Goal: Communication & Community: Connect with others

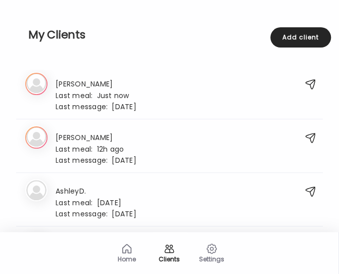
scroll to position [1071, 0]
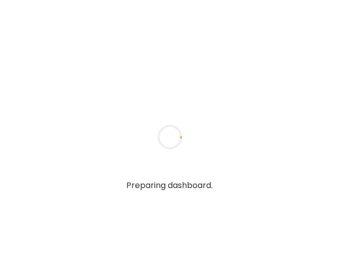
type input "**********"
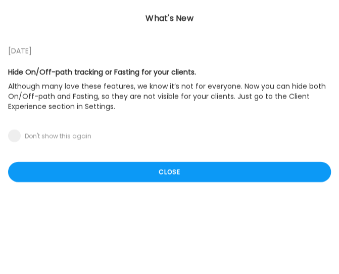
type input "**********"
click at [151, 175] on div "Close" at bounding box center [169, 172] width 323 height 20
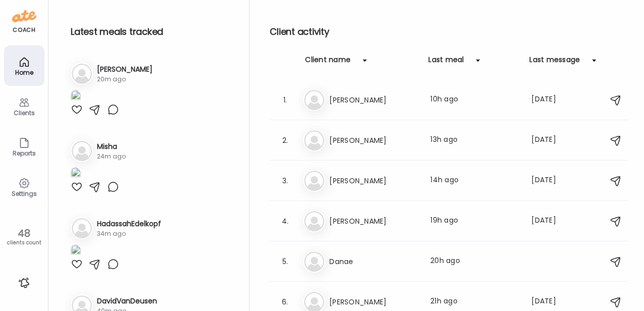
click at [33, 114] on div "Clients" at bounding box center [24, 113] width 36 height 7
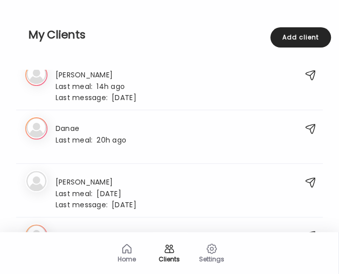
scroll to position [370, 0]
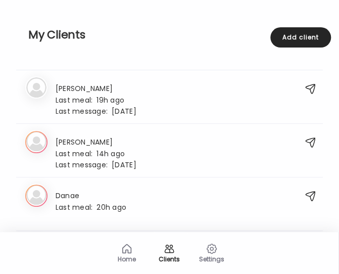
click at [187, 140] on div "Co Colleen Last meal: 14h ago Last message: 3d ago No worries!!" at bounding box center [158, 152] width 267 height 33
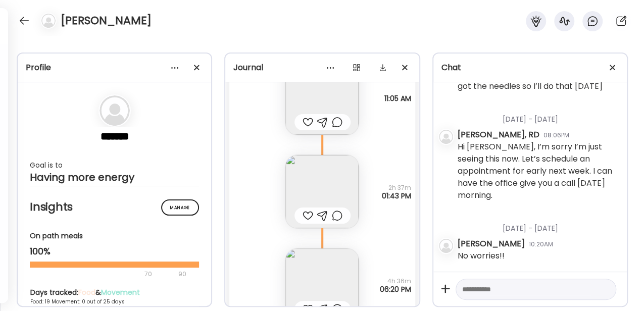
scroll to position [7192, 0]
click at [299, 179] on img at bounding box center [321, 192] width 73 height 73
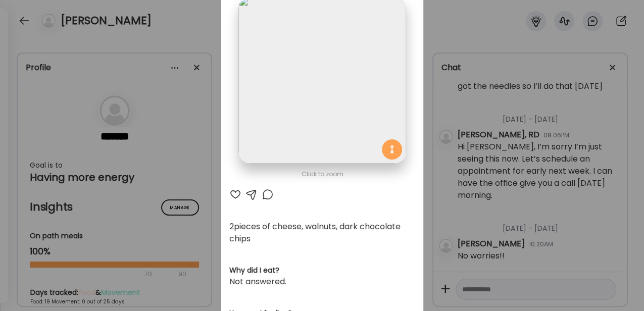
scroll to position [0, 0]
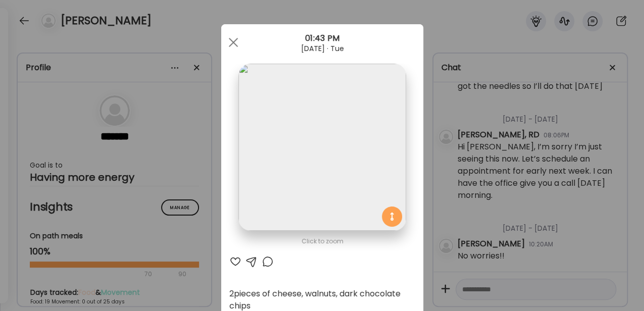
click at [228, 49] on div at bounding box center [233, 42] width 20 height 20
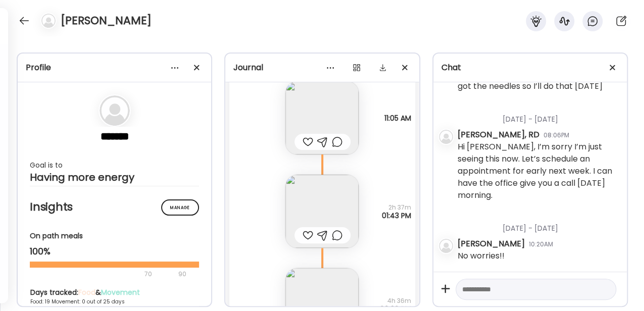
scroll to position [7159, 0]
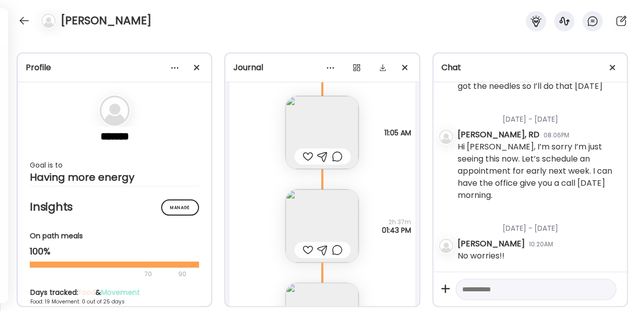
click at [293, 125] on img at bounding box center [321, 132] width 73 height 73
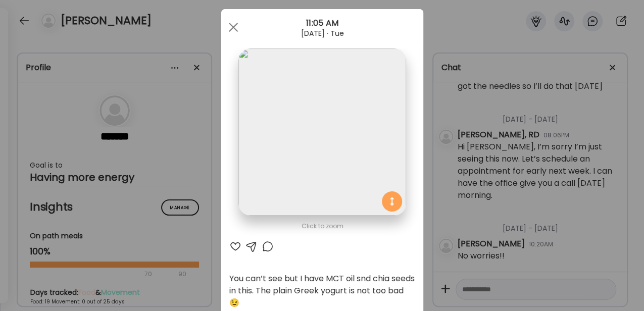
scroll to position [0, 0]
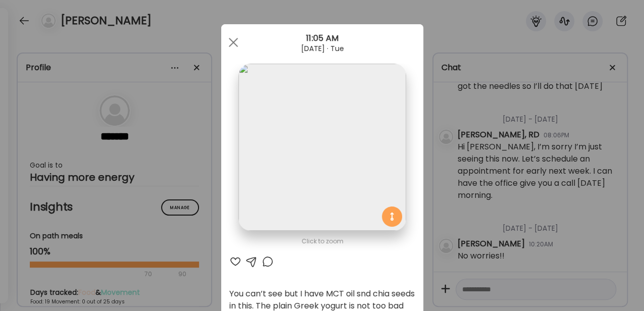
click at [225, 46] on div at bounding box center [233, 42] width 20 height 20
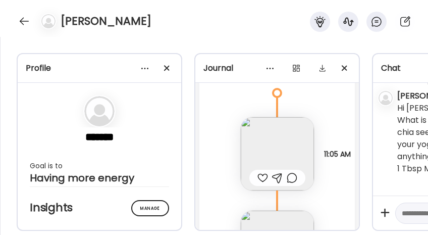
scroll to position [308, 0]
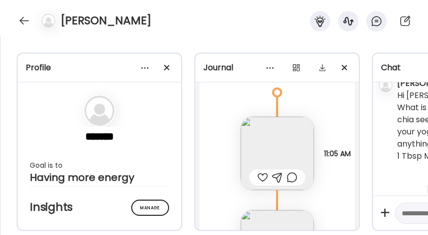
click at [22, 17] on div at bounding box center [24, 21] width 16 height 16
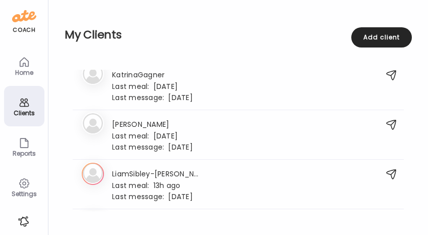
scroll to position [901, 0]
click at [217, 150] on div "20. Ki Kirsten Last meal: 1d ago Last message: 89d ago You: Hi Kirsten, your We…" at bounding box center [238, 135] width 331 height 50
click at [252, 132] on div "Ki Kirsten Last meal: 1d ago Last message: 89d ago You: Hi Kirsten, your Wednes…" at bounding box center [228, 134] width 292 height 33
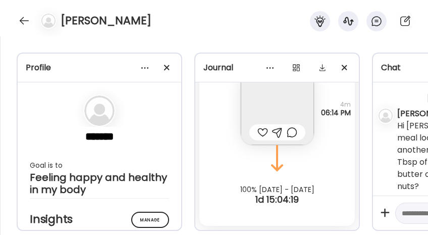
scroll to position [4714, 0]
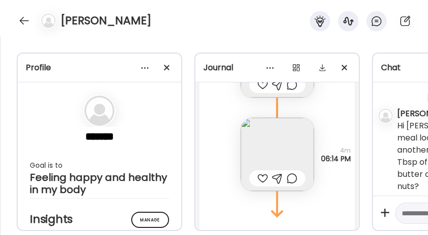
click at [274, 134] on img at bounding box center [277, 154] width 73 height 73
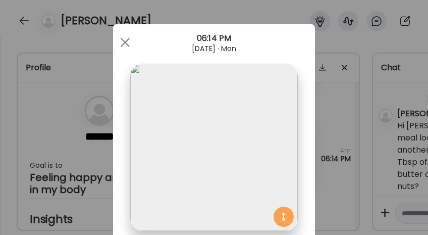
click at [116, 34] on div at bounding box center [125, 42] width 20 height 20
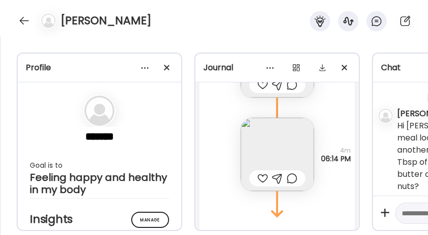
scroll to position [4765, 0]
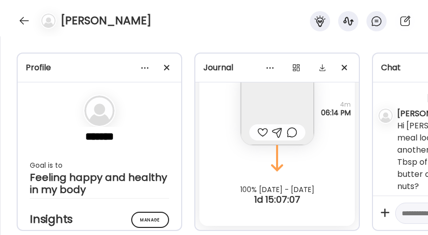
click at [18, 21] on div at bounding box center [24, 21] width 16 height 16
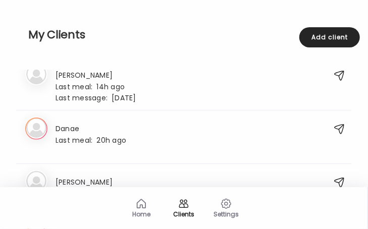
scroll to position [438, 0]
click at [114, 92] on div "Last message: 3d ago" at bounding box center [96, 96] width 81 height 9
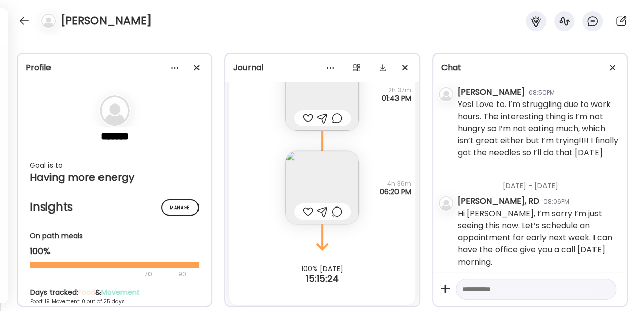
scroll to position [7294, 0]
click at [322, 188] on img at bounding box center [321, 184] width 73 height 73
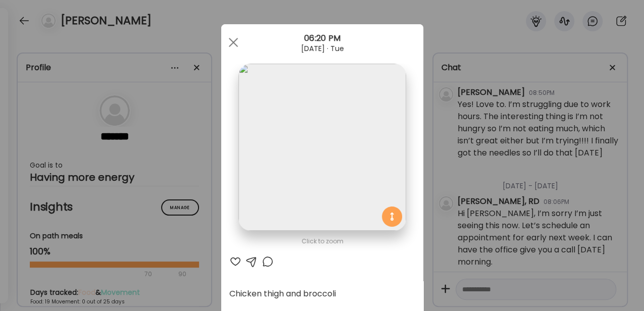
click at [230, 46] on div at bounding box center [233, 42] width 20 height 20
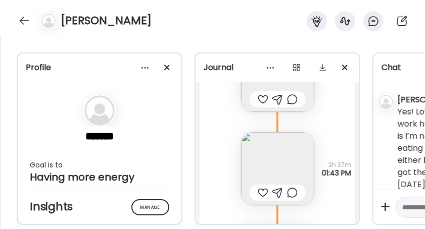
scroll to position [510, 0]
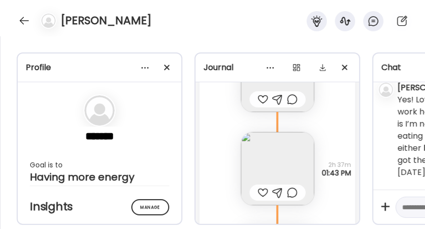
click at [148, 27] on div "[PERSON_NAME]" at bounding box center [212, 18] width 425 height 36
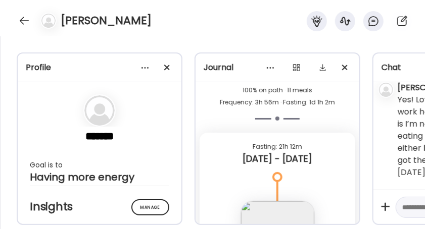
scroll to position [3140, 0]
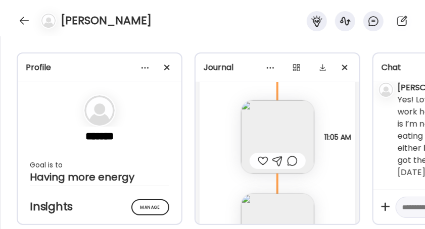
click at [284, 135] on img at bounding box center [277, 137] width 73 height 73
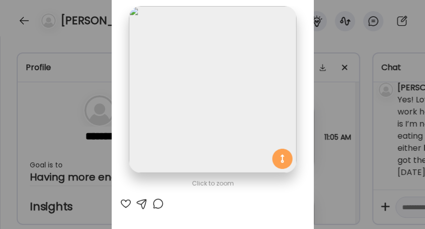
scroll to position [0, 0]
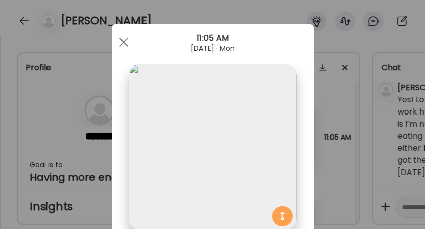
click at [119, 46] on div at bounding box center [124, 42] width 20 height 20
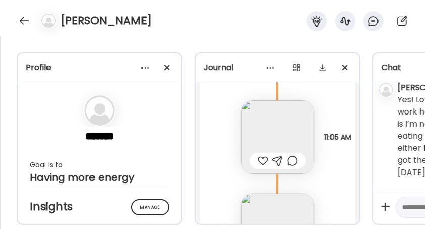
click at [20, 21] on div at bounding box center [24, 21] width 16 height 16
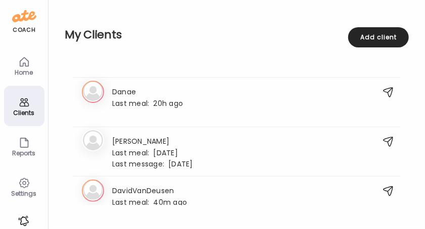
scroll to position [404, 0]
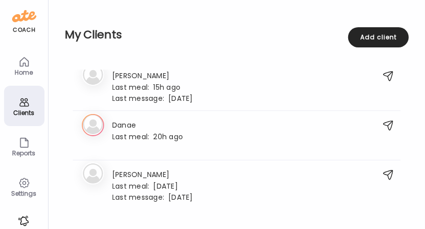
click at [197, 91] on div "Co [PERSON_NAME] Last meal: 15h ago Last message: [DATE] No worries!!" at bounding box center [226, 86] width 288 height 33
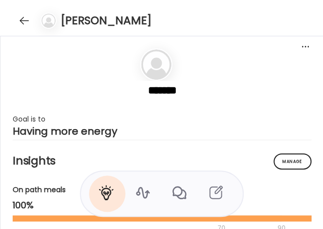
scroll to position [527, 0]
click at [25, 22] on div at bounding box center [24, 21] width 16 height 16
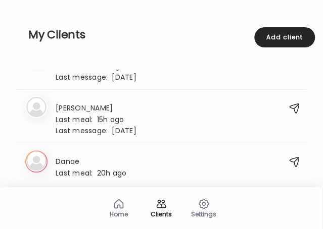
click at [148, 113] on div "Co [PERSON_NAME] Last meal: 15h ago Last message: [DATE] No worries!!" at bounding box center [150, 118] width 251 height 33
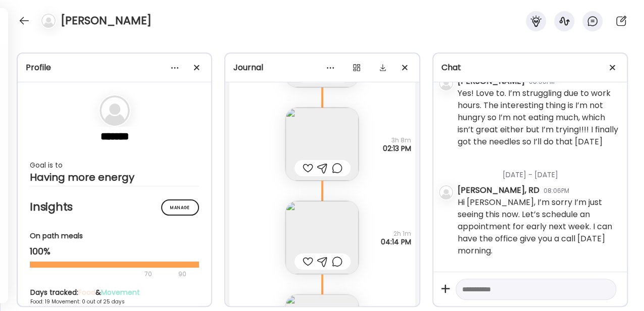
scroll to position [3130, 0]
click at [332, 154] on img at bounding box center [321, 146] width 73 height 73
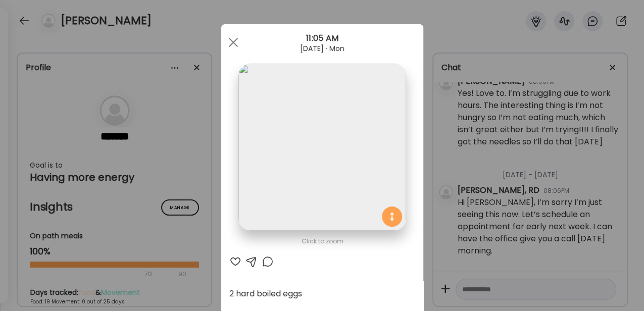
click at [233, 44] on div at bounding box center [233, 42] width 20 height 20
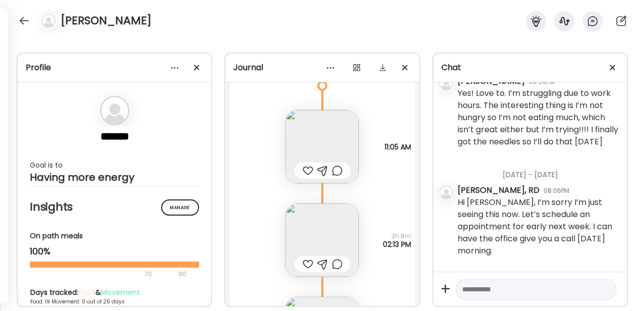
click at [310, 233] on img at bounding box center [321, 240] width 73 height 73
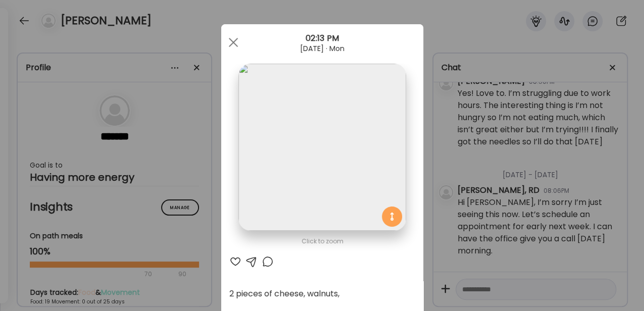
click at [232, 45] on span at bounding box center [232, 42] width 9 height 9
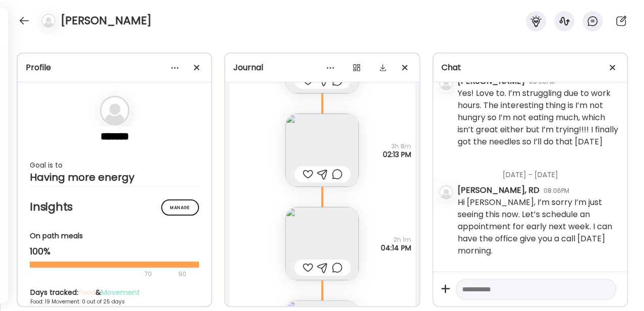
scroll to position [3265, 0]
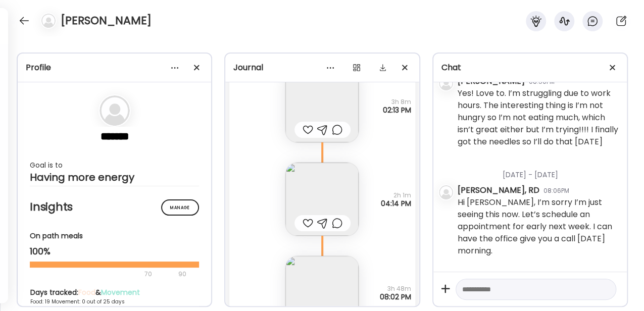
click at [312, 192] on img at bounding box center [321, 199] width 73 height 73
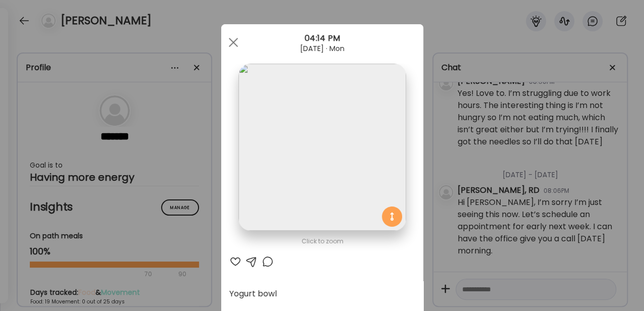
click at [232, 43] on span at bounding box center [232, 42] width 9 height 9
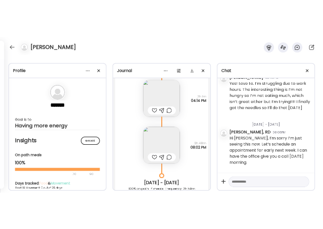
scroll to position [3366, 0]
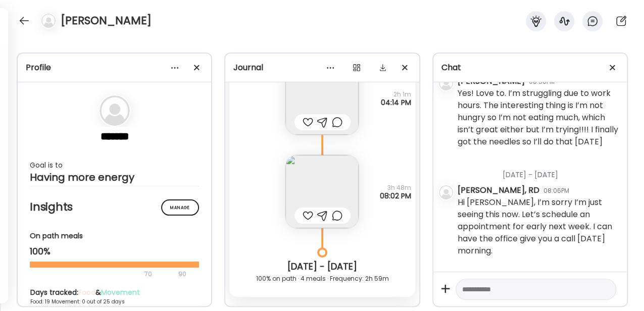
click at [308, 190] on img at bounding box center [321, 191] width 73 height 73
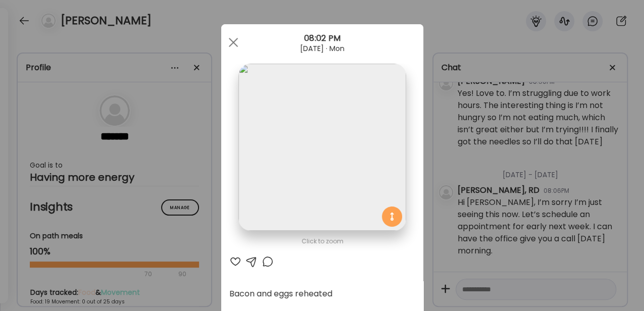
click at [225, 36] on div at bounding box center [233, 42] width 20 height 20
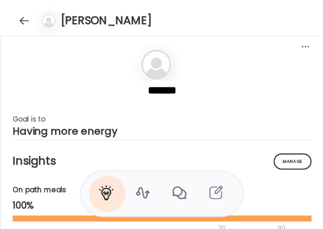
scroll to position [516, 0]
click at [23, 21] on div at bounding box center [24, 21] width 16 height 16
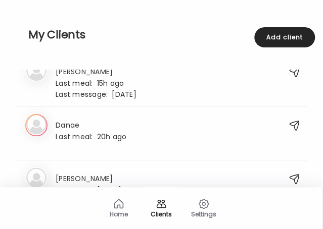
scroll to position [438, 0]
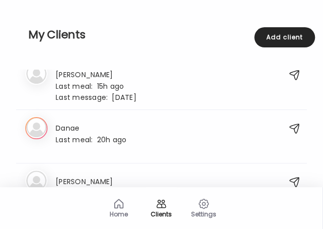
click at [185, 90] on div "Co [PERSON_NAME] Last meal: 15h ago Last message: [DATE] No worries!!" at bounding box center [150, 85] width 251 height 33
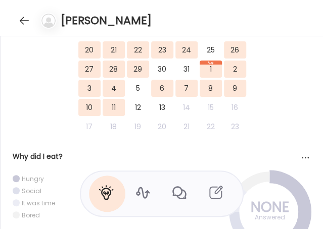
scroll to position [370, 0]
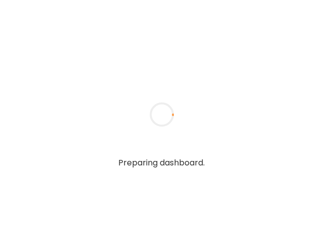
type input "**********"
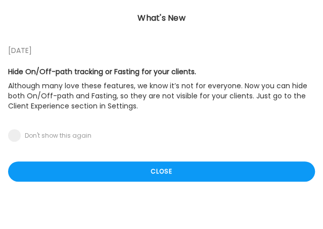
type input "**********"
click at [150, 178] on div "Close" at bounding box center [161, 172] width 307 height 20
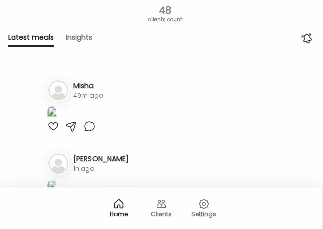
click at [158, 207] on icon at bounding box center [161, 204] width 12 height 12
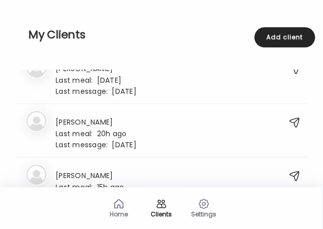
scroll to position [370, 0]
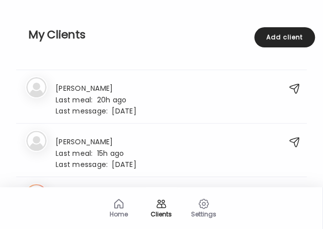
click at [151, 149] on div "Co [PERSON_NAME] Last meal: 15h ago Last message: [DATE] No worries!!" at bounding box center [150, 152] width 251 height 33
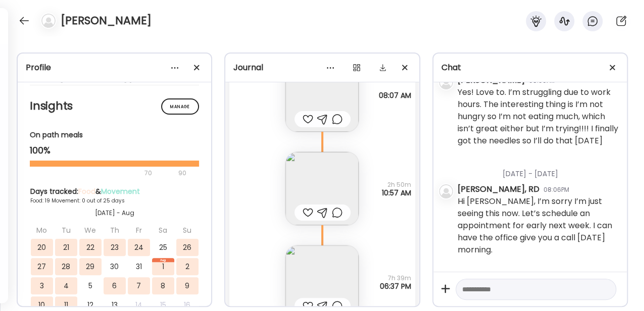
scroll to position [10202, 0]
